Goal: Navigation & Orientation: Go to known website

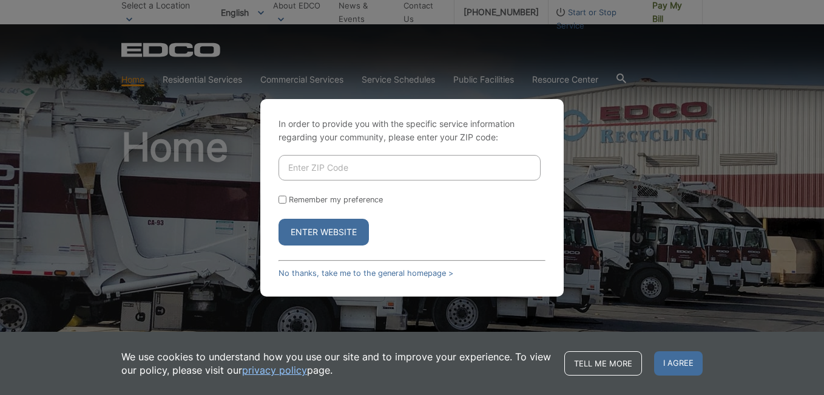
click at [333, 168] on input "Enter ZIP Code" at bounding box center [410, 167] width 262 height 25
type input "92064"
click at [330, 231] on button "Enter Website" at bounding box center [324, 232] width 90 height 27
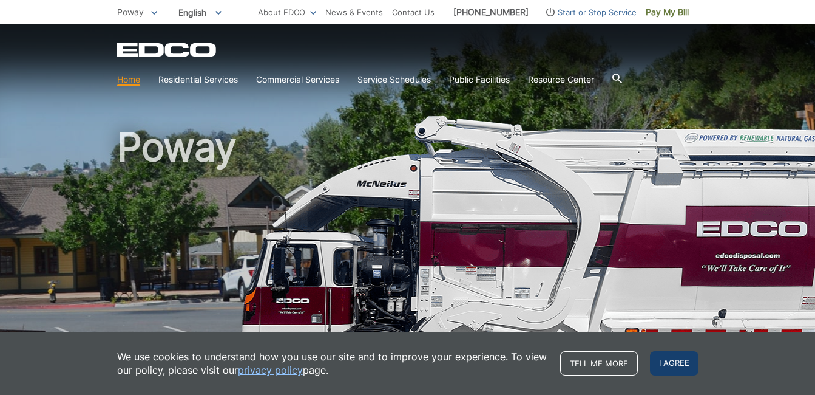
click at [666, 363] on span "I agree" at bounding box center [674, 363] width 49 height 24
